Goal: Transaction & Acquisition: Purchase product/service

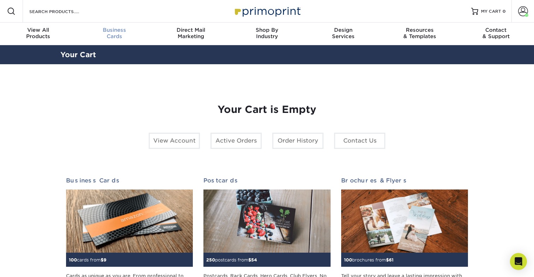
click at [120, 32] on span "Business" at bounding box center [114, 30] width 76 height 6
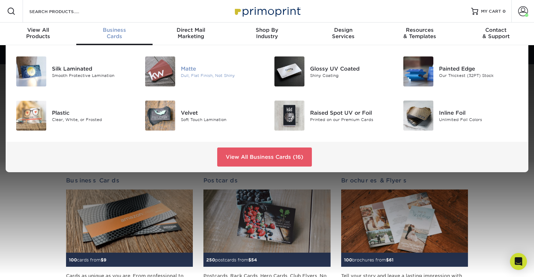
click at [169, 86] on img at bounding box center [160, 71] width 30 height 30
click at [170, 76] on img at bounding box center [160, 71] width 30 height 30
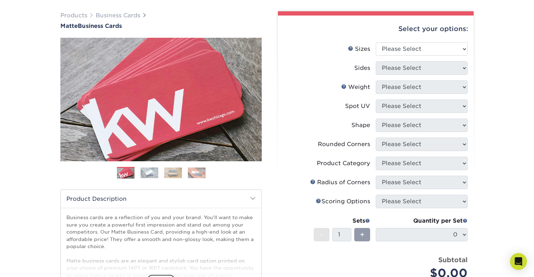
scroll to position [49, 0]
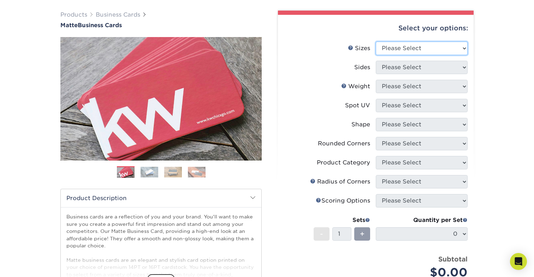
click at [433, 46] on select "Please Select 1.5" x 3.5" - Mini 1.75" x 3.5" - Mini 2" x 2" - Square 2" x 3" -…" at bounding box center [421, 48] width 92 height 13
select select "1.50x3.50"
click at [375, 42] on select "Please Select 1.5" x 3.5" - Mini 1.75" x 3.5" - Mini 2" x 2" - Square 2" x 3" -…" at bounding box center [421, 48] width 92 height 13
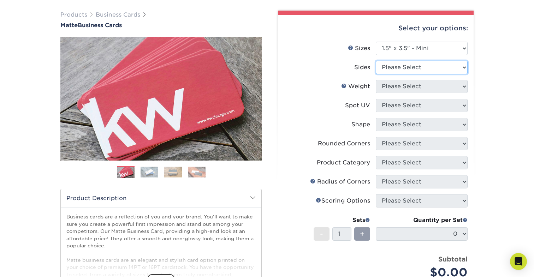
click at [417, 70] on select "Please Select Print Both Sides Print Front Only" at bounding box center [421, 67] width 92 height 13
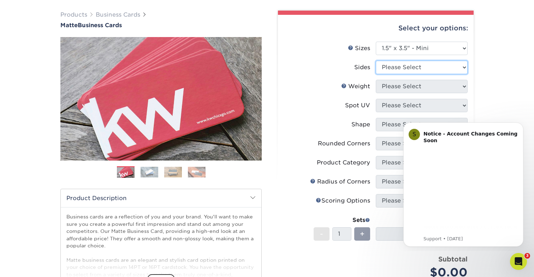
scroll to position [0, 0]
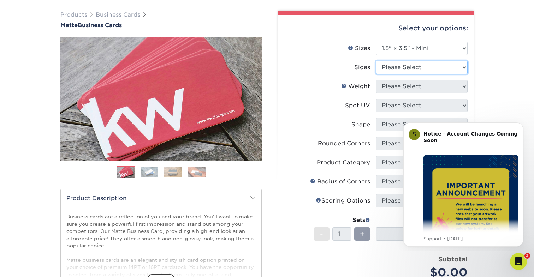
select select "13abbda7-1d64-4f25-8bb2-c179b224825d"
click at [375, 61] on select "Please Select Print Both Sides Print Front Only" at bounding box center [421, 67] width 92 height 13
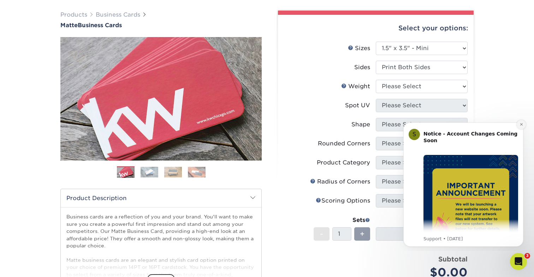
click at [521, 125] on icon "Dismiss notification" at bounding box center [520, 124] width 2 height 2
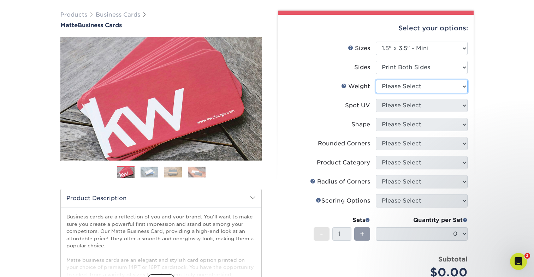
click at [439, 89] on select "Please Select 16PT 14PT" at bounding box center [421, 86] width 92 height 13
select select "16PT"
click at [375, 80] on select "Please Select 16PT 14PT" at bounding box center [421, 86] width 92 height 13
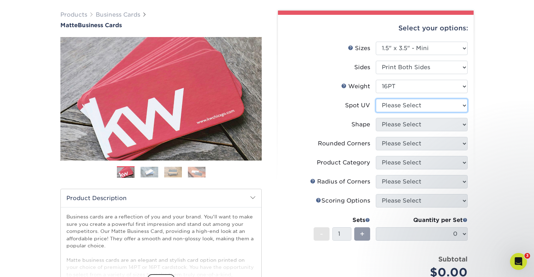
click at [419, 108] on select "Please Select No Spot UV Front and Back (Both Sides) Front Only Back Only" at bounding box center [421, 105] width 92 height 13
select select "3"
click at [375, 99] on select "Please Select No Spot UV Front and Back (Both Sides) Front Only Back Only" at bounding box center [421, 105] width 92 height 13
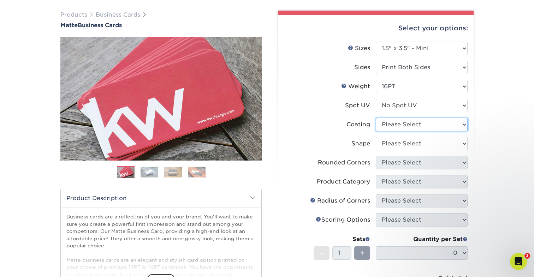
click at [400, 126] on select at bounding box center [421, 124] width 92 height 13
select select "121bb7b5-3b4d-429f-bd8d-bbf80e953313"
click at [375, 118] on select at bounding box center [421, 124] width 92 height 13
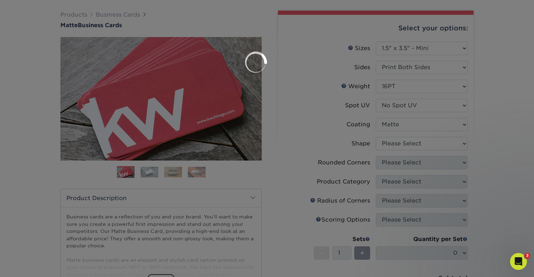
click at [396, 144] on div at bounding box center [267, 138] width 534 height 277
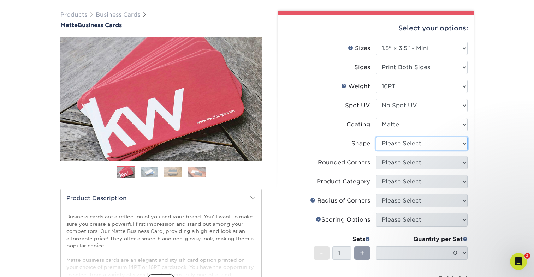
click at [396, 144] on select "Please Select Standard" at bounding box center [421, 143] width 92 height 13
select select "standard"
click at [375, 137] on select "Please Select Standard" at bounding box center [421, 143] width 92 height 13
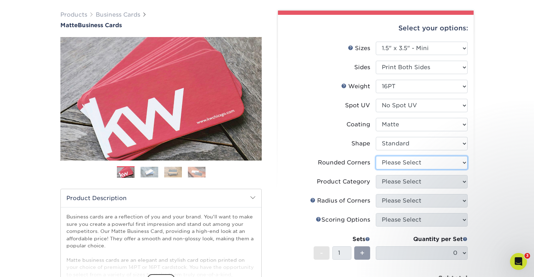
click at [380, 164] on select "Please Select Yes - Round 2 Corners Yes - Round 4 Corners No" at bounding box center [421, 162] width 92 height 13
select select "0"
click at [375, 156] on select "Please Select Yes - Round 2 Corners Yes - Round 4 Corners No" at bounding box center [421, 162] width 92 height 13
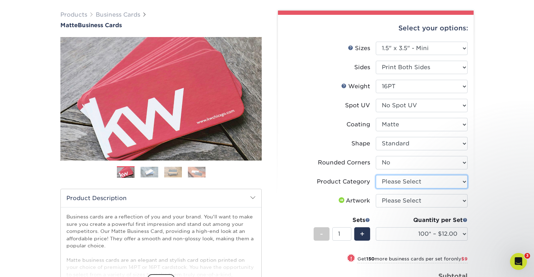
click at [396, 186] on select "Please Select Business Cards" at bounding box center [421, 181] width 92 height 13
select select "3b5148f1-0588-4f88-a218-97bcfdce65c1"
click at [375, 175] on select "Please Select Business Cards" at bounding box center [421, 181] width 92 height 13
click at [394, 201] on select "Please Select I will upload files I need a design - $100" at bounding box center [421, 200] width 92 height 13
select select "upload"
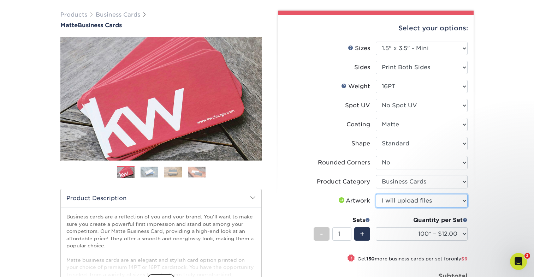
click at [375, 194] on select "Please Select I will upload files I need a design - $100" at bounding box center [421, 200] width 92 height 13
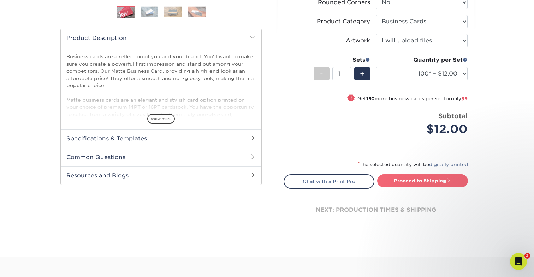
click at [396, 185] on link "Proceed to Shipping" at bounding box center [422, 180] width 91 height 13
type input "Set 1"
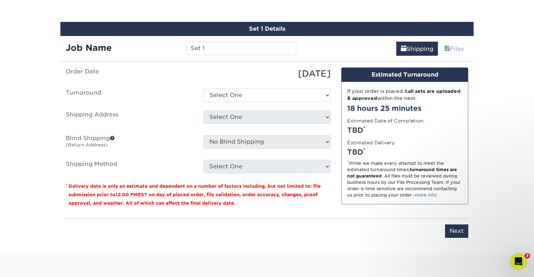
scroll to position [402, 0]
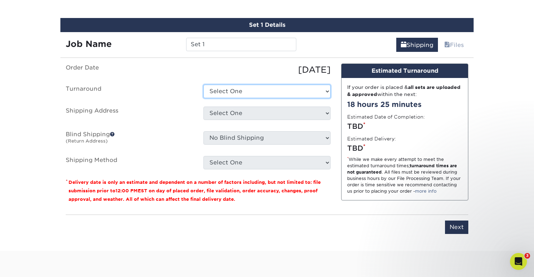
click at [300, 96] on select "Select One 2-4 Business Days 2 Day Next Business Day" at bounding box center [266, 91] width 127 height 13
select select "13279d69-4a2d-4685-9a13-b548f46286e6"
click at [203, 85] on select "Select One 2-4 Business Days 2 Day Next Business Day" at bounding box center [266, 91] width 127 height 13
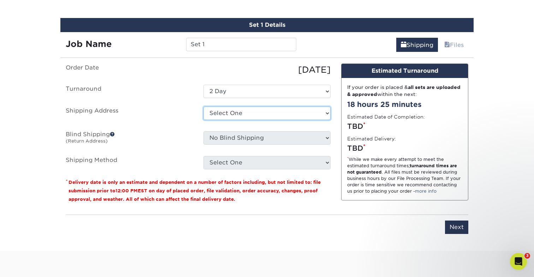
click at [281, 113] on select "Select One Ann Cathers Annie Hodson Carla Torgerson Clare Dygert Business Cards…" at bounding box center [266, 113] width 127 height 13
select select "259115"
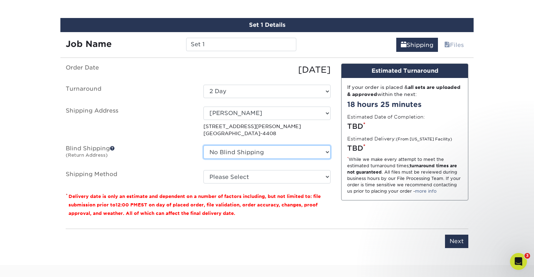
click at [266, 151] on select "No Blind Shipping Ann Cathers Annie Hodson Carla Torgerson Clare Dygert Busines…" at bounding box center [266, 151] width 127 height 13
click at [203, 145] on select "No Blind Shipping Ann Cathers Annie Hodson Carla Torgerson Clare Dygert Busines…" at bounding box center [266, 151] width 127 height 13
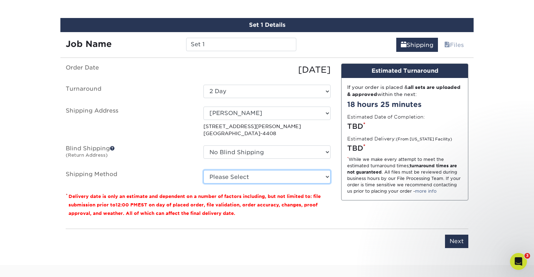
click at [250, 179] on select "Please Select Ground Shipping (+$7.84) 3 Day Shipping Service (+$20.06) 2 Day A…" at bounding box center [266, 176] width 127 height 13
select select "03"
click at [203, 170] on select "Please Select Ground Shipping (+$7.84) 3 Day Shipping Service (+$20.06) 2 Day A…" at bounding box center [266, 176] width 127 height 13
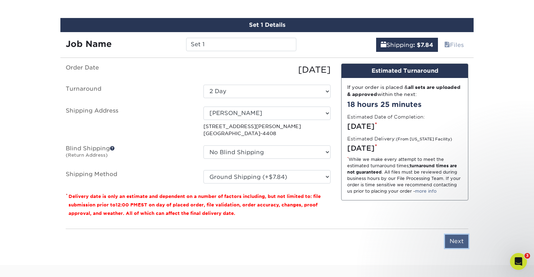
click at [456, 238] on input "Next" at bounding box center [456, 241] width 23 height 13
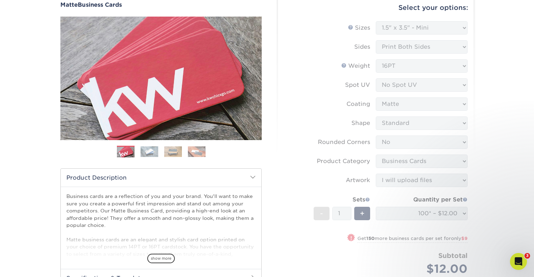
scroll to position [0, 0]
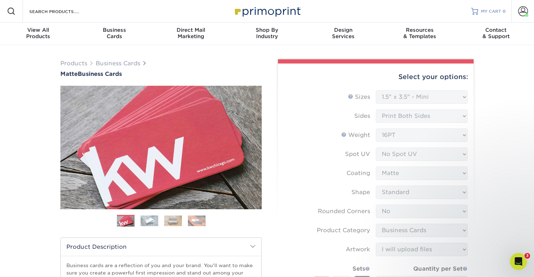
click at [492, 12] on span "MY CART" at bounding box center [491, 11] width 20 height 6
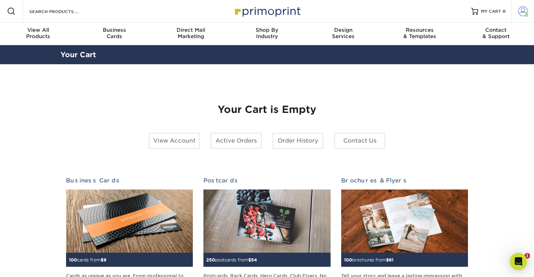
click at [519, 15] on span at bounding box center [523, 11] width 10 height 10
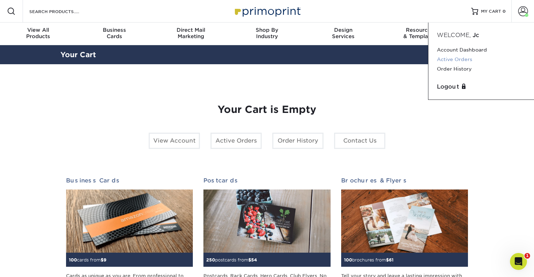
click at [462, 60] on link "Active Orders" at bounding box center [481, 60] width 89 height 10
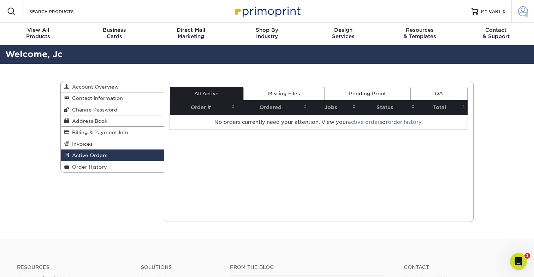
click at [518, 14] on span at bounding box center [523, 11] width 10 height 10
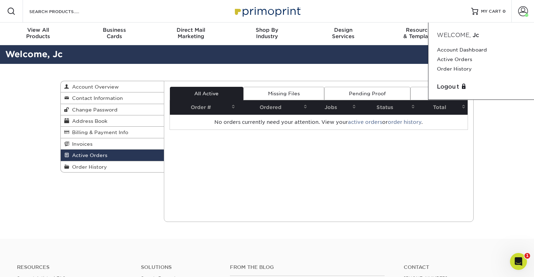
click at [333, 76] on div "Active Orders Account Overview Contact Information Change Password Address Book…" at bounding box center [266, 151] width 423 height 175
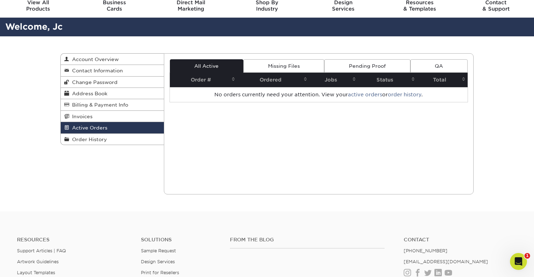
scroll to position [28, 0]
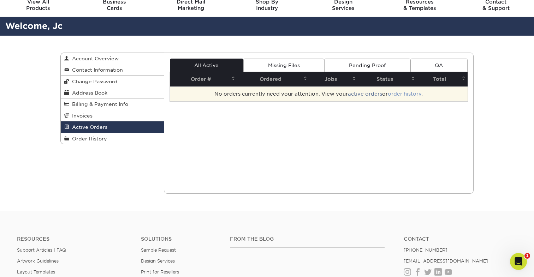
click at [396, 93] on link "order history" at bounding box center [404, 94] width 34 height 6
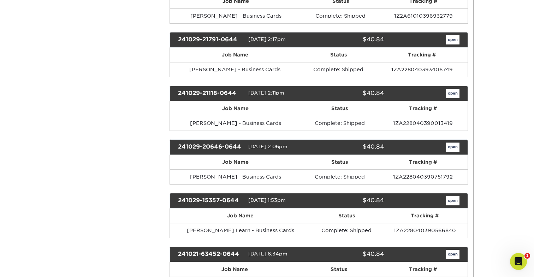
scroll to position [361, 0]
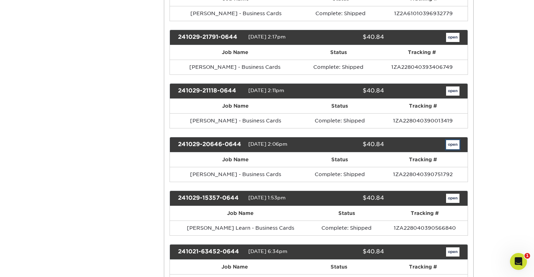
click at [456, 146] on link "open" at bounding box center [452, 144] width 13 height 9
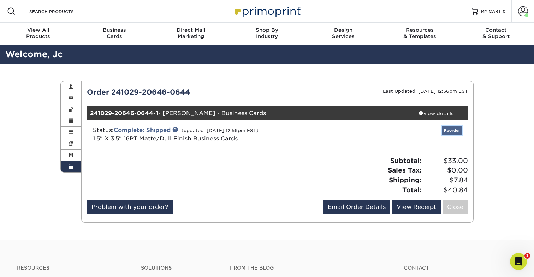
click at [446, 133] on link "Reorder" at bounding box center [452, 130] width 20 height 9
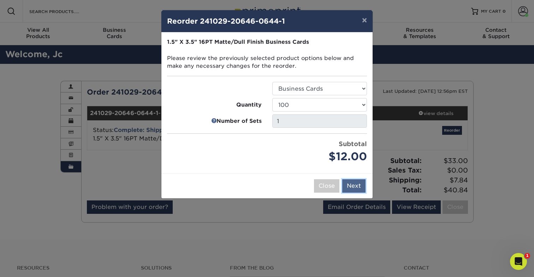
click at [353, 189] on button "Next" at bounding box center [353, 185] width 23 height 13
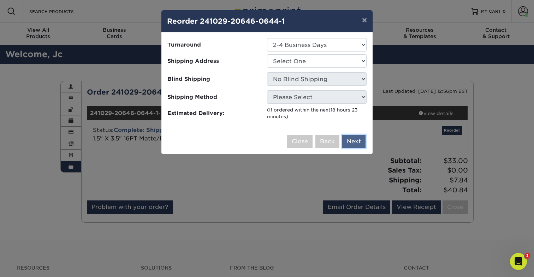
click at [350, 145] on button "Next" at bounding box center [353, 141] width 23 height 13
click at [364, 18] on button "×" at bounding box center [364, 20] width 16 height 20
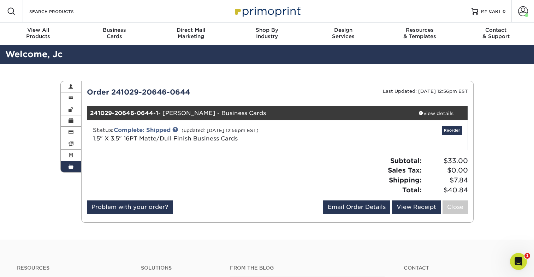
scroll to position [28, 0]
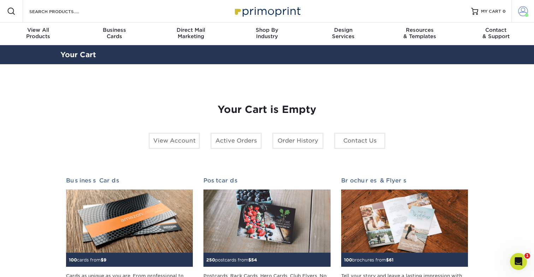
click at [521, 16] on span at bounding box center [523, 11] width 10 height 10
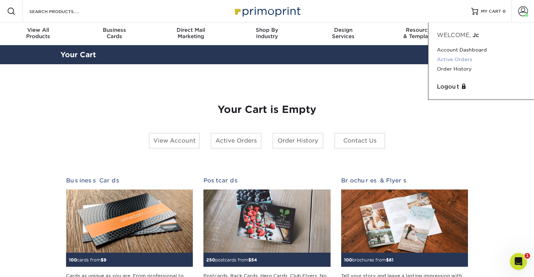
click at [460, 61] on link "Active Orders" at bounding box center [481, 60] width 89 height 10
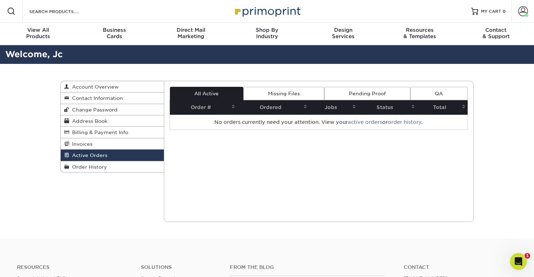
click at [276, 92] on link "Missing Files" at bounding box center [283, 93] width 81 height 13
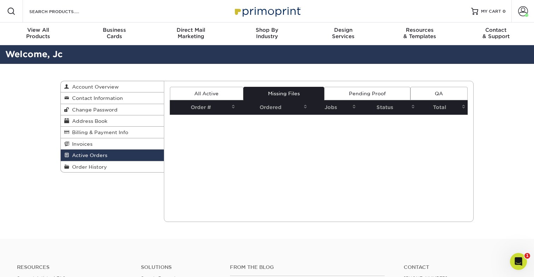
click at [223, 95] on link "All Active" at bounding box center [206, 93] width 73 height 13
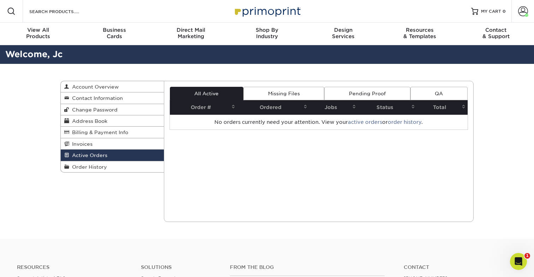
click at [397, 122] on link "order history" at bounding box center [404, 122] width 34 height 6
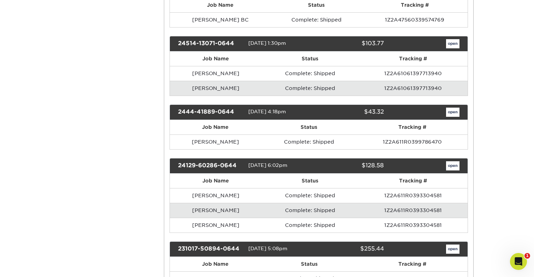
scroll to position [792, 0]
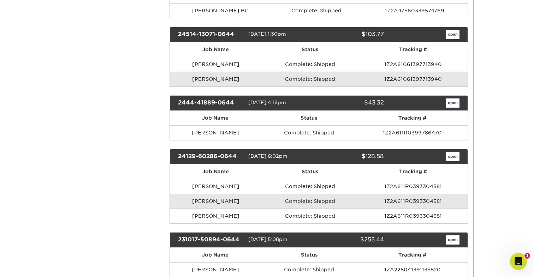
click at [414, 202] on td "1Z2A611R0393304581" at bounding box center [412, 201] width 109 height 15
click at [448, 157] on link "open" at bounding box center [452, 156] width 13 height 9
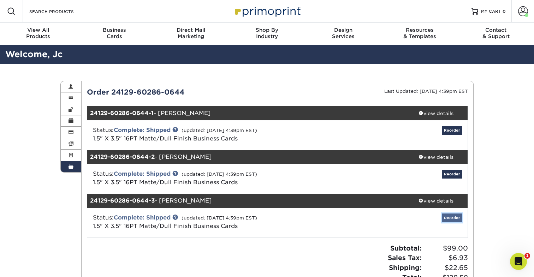
click at [446, 215] on link "Reorder" at bounding box center [452, 217] width 20 height 9
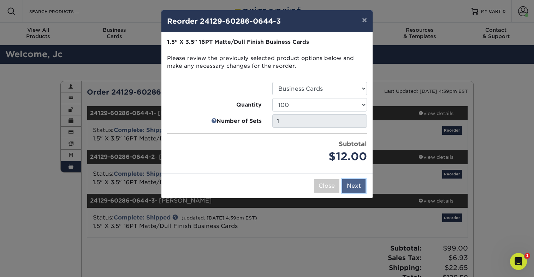
click at [359, 187] on button "Next" at bounding box center [353, 185] width 23 height 13
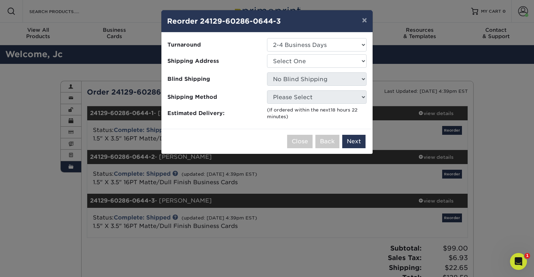
click at [434, 201] on div "× Reorder 24129-60286-0644-3 Please select all options to continue. Only quanti…" at bounding box center [267, 138] width 534 height 277
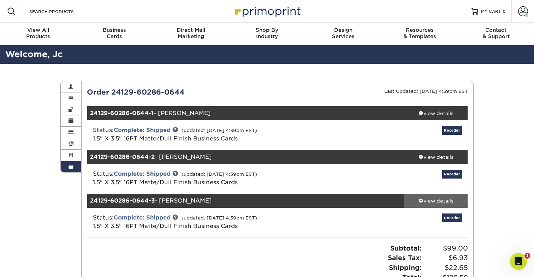
click at [425, 196] on link "view details" at bounding box center [436, 201] width 64 height 14
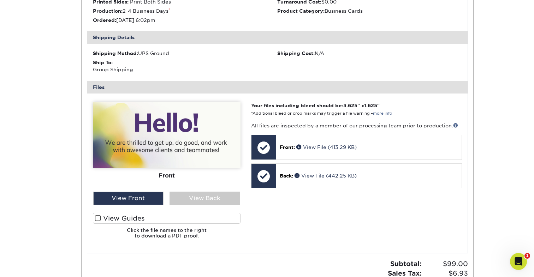
scroll to position [277, 0]
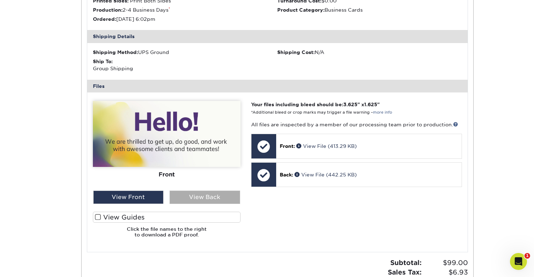
click at [192, 201] on div "View Back" at bounding box center [204, 197] width 71 height 13
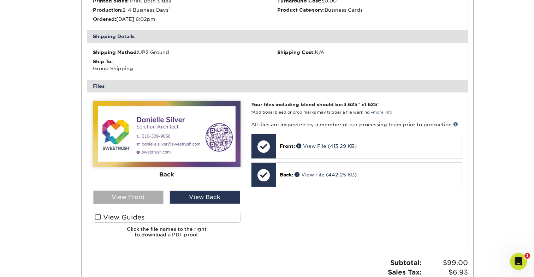
click at [146, 195] on div "View Front" at bounding box center [128, 197] width 71 height 13
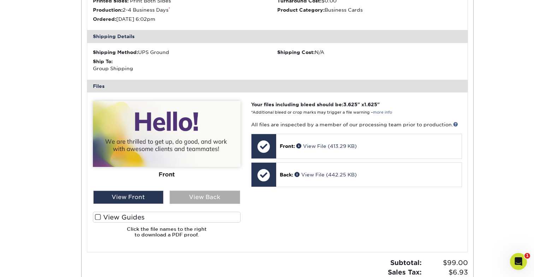
click at [223, 200] on div "View Back" at bounding box center [204, 197] width 71 height 13
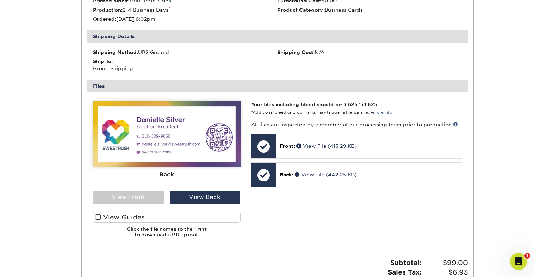
click at [183, 136] on img at bounding box center [167, 134] width 148 height 66
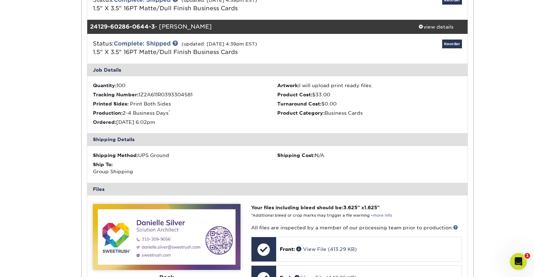
scroll to position [98, 0]
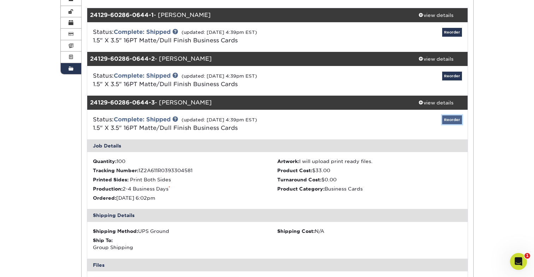
click at [456, 118] on link "Reorder" at bounding box center [452, 119] width 20 height 9
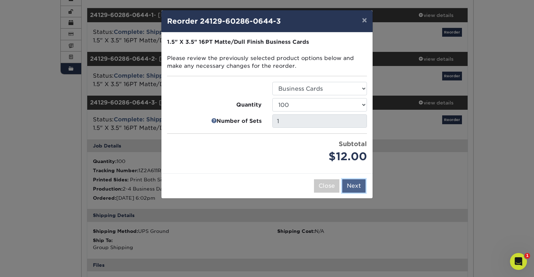
click at [361, 183] on button "Next" at bounding box center [353, 185] width 23 height 13
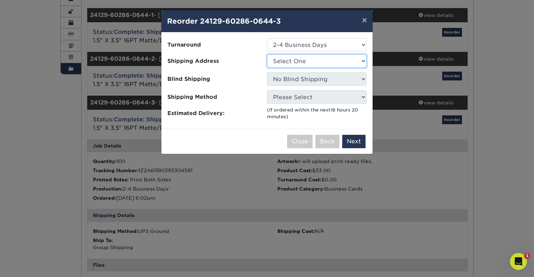
click at [351, 62] on select "Select One Ann Cathers Annie Hodson Carla Torgerson Clare Dygert Business Cards…" at bounding box center [317, 60] width 100 height 13
select select "259115"
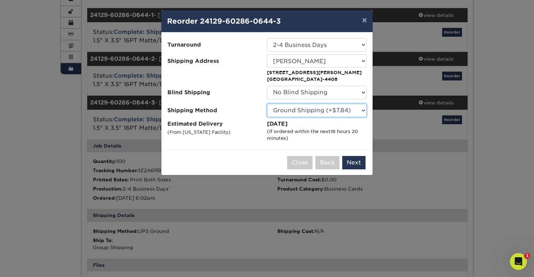
click at [352, 113] on select "Please Select Ground Shipping (+$7.84) 3 Day Shipping Service (+$20.06) 2 Day A…" at bounding box center [317, 110] width 100 height 13
click at [267, 104] on select "Please Select Ground Shipping (+$7.84) 3 Day Shipping Service (+$20.06) 2 Day A…" at bounding box center [317, 110] width 100 height 13
click at [354, 166] on button "Next" at bounding box center [353, 162] width 23 height 13
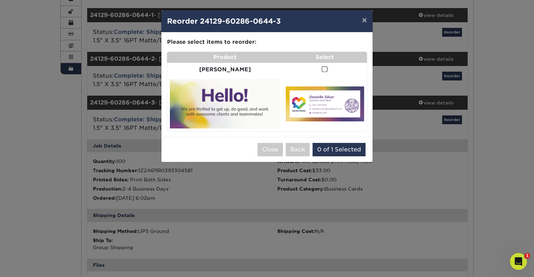
click at [321, 70] on span at bounding box center [324, 69] width 6 height 7
click at [0, 0] on input "checkbox" at bounding box center [0, 0] width 0 height 0
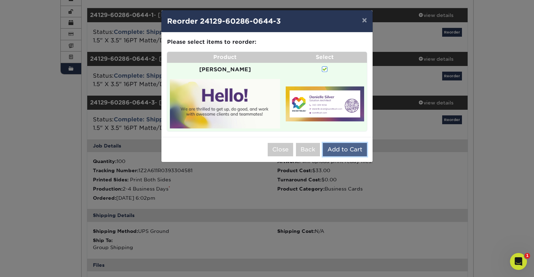
click at [352, 147] on button "Add to Cart" at bounding box center [345, 149] width 44 height 13
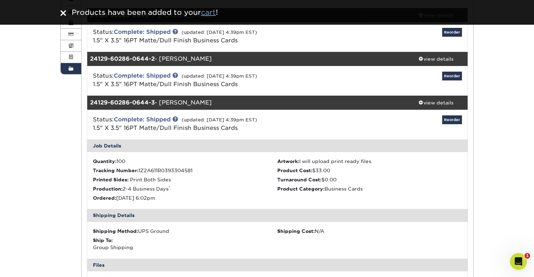
click at [208, 11] on u "cart" at bounding box center [208, 12] width 15 height 8
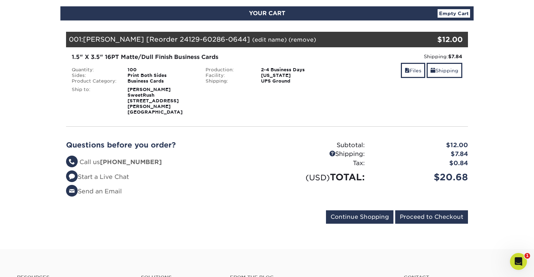
scroll to position [75, 0]
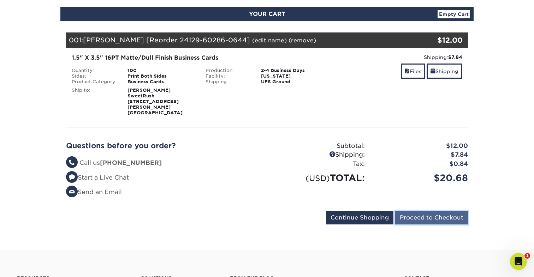
click at [413, 211] on input "Proceed to Checkout" at bounding box center [431, 217] width 73 height 13
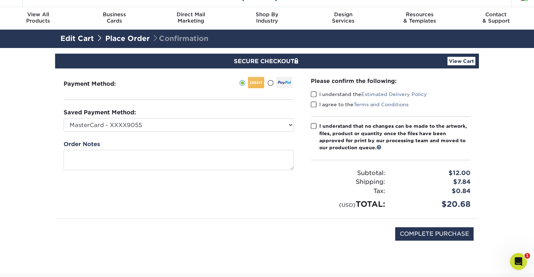
scroll to position [19, 0]
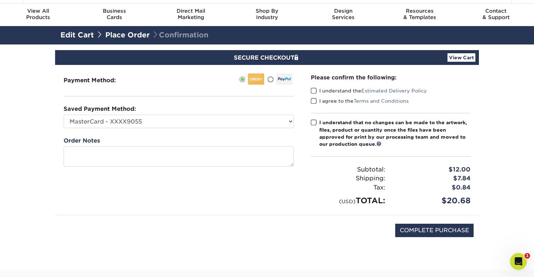
click at [313, 91] on span at bounding box center [314, 91] width 6 height 7
click at [0, 0] on input "I understand the Estimated Delivery Policy" at bounding box center [0, 0] width 0 height 0
click at [313, 98] on span at bounding box center [314, 101] width 6 height 7
click at [0, 0] on input "I agree to the Terms and Conditions" at bounding box center [0, 0] width 0 height 0
click at [314, 124] on span at bounding box center [314, 122] width 6 height 7
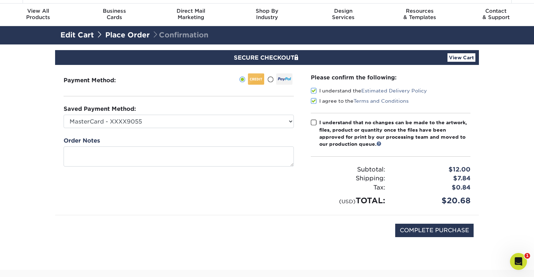
click at [0, 0] on input "I understand that no changes can be made to the artwork, files, product or quan…" at bounding box center [0, 0] width 0 height 0
click at [415, 233] on input "COMPLETE PURCHASE" at bounding box center [434, 230] width 78 height 13
type input "PROCESSING, PLEASE WAIT..."
